Goal: Task Accomplishment & Management: Use online tool/utility

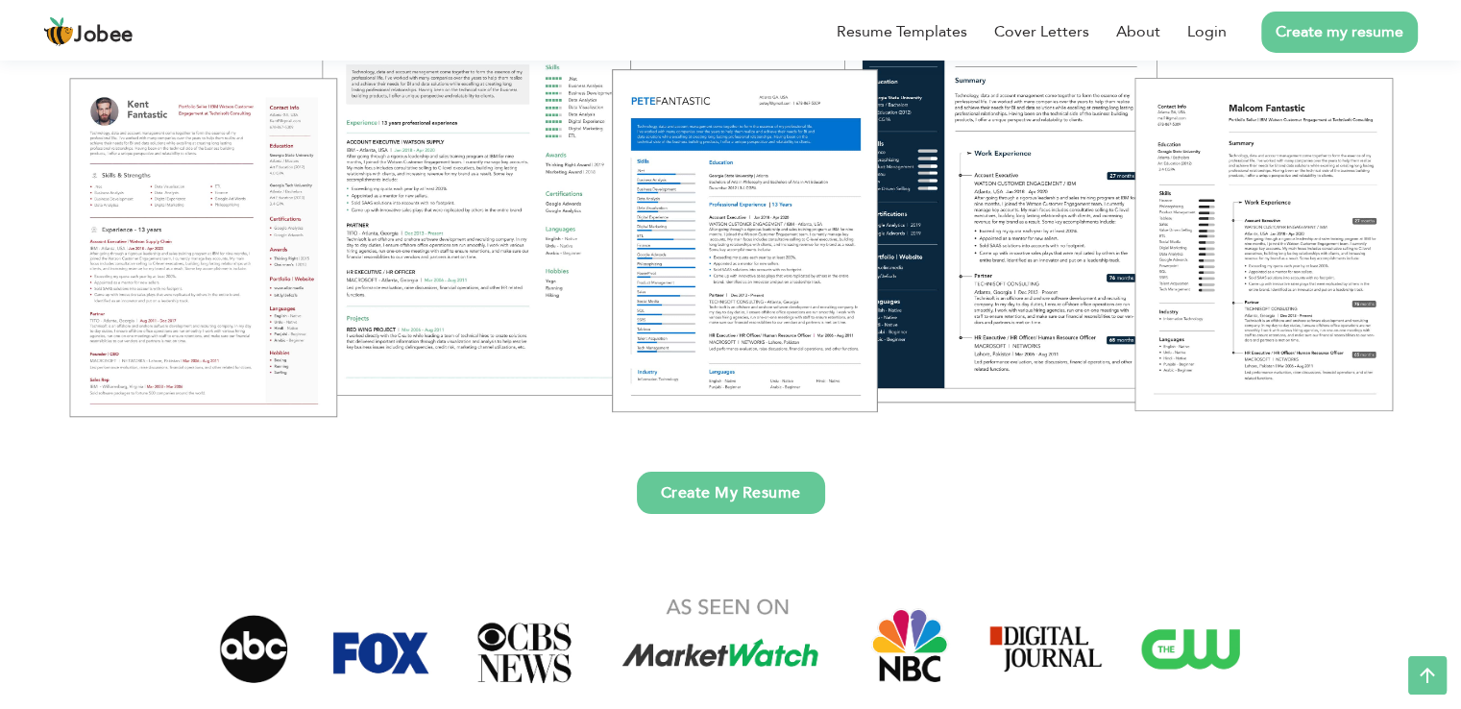
scroll to position [304, 0]
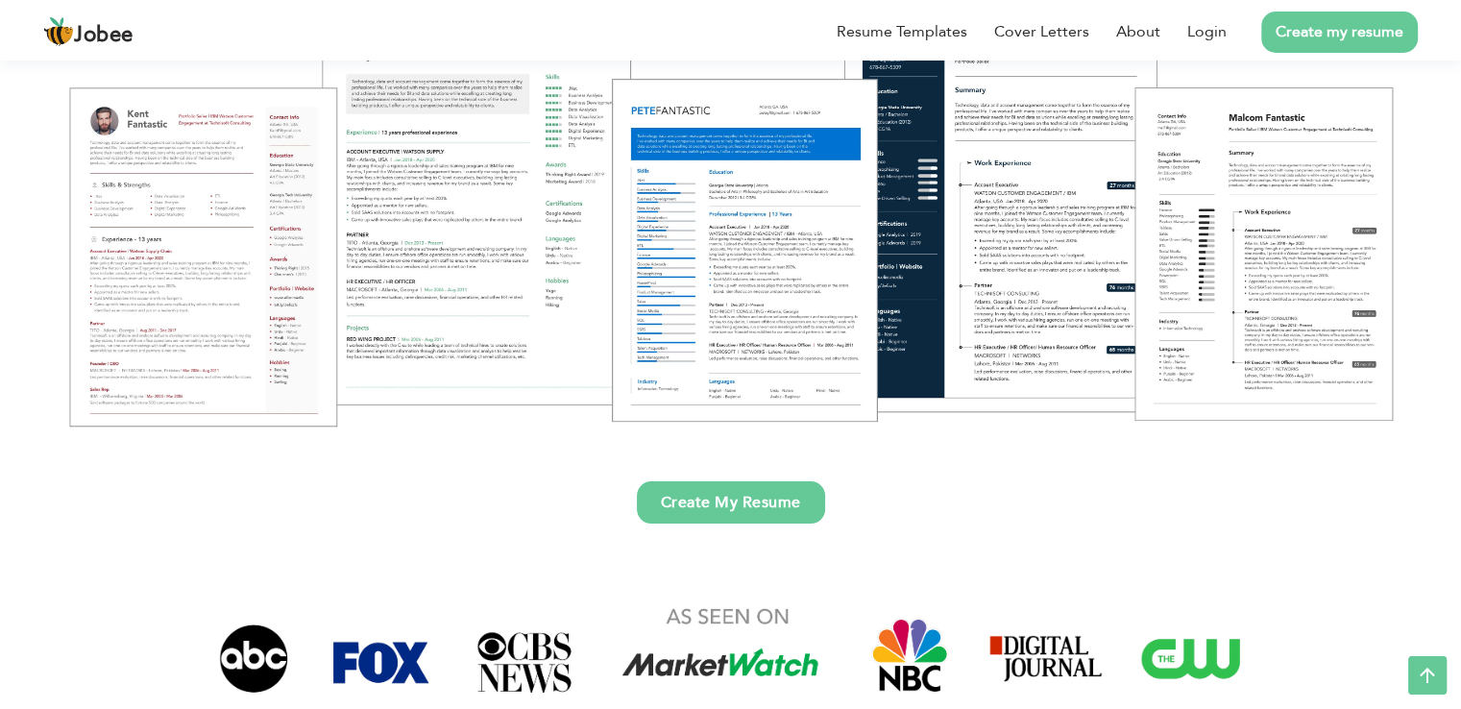
click at [769, 512] on link "Create My Resume" at bounding box center [731, 502] width 188 height 42
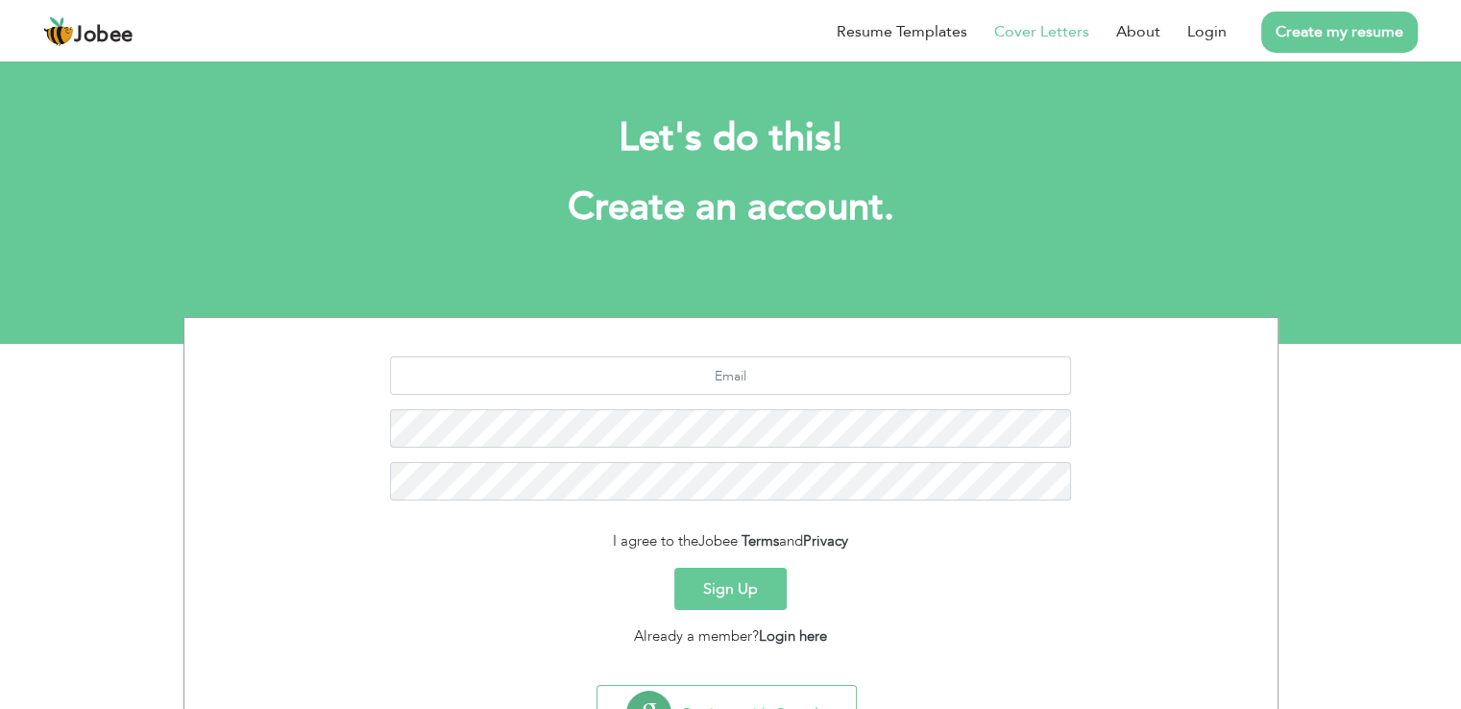
click at [1006, 23] on link "Cover Letters" at bounding box center [1041, 31] width 95 height 23
